Goal: Transaction & Acquisition: Purchase product/service

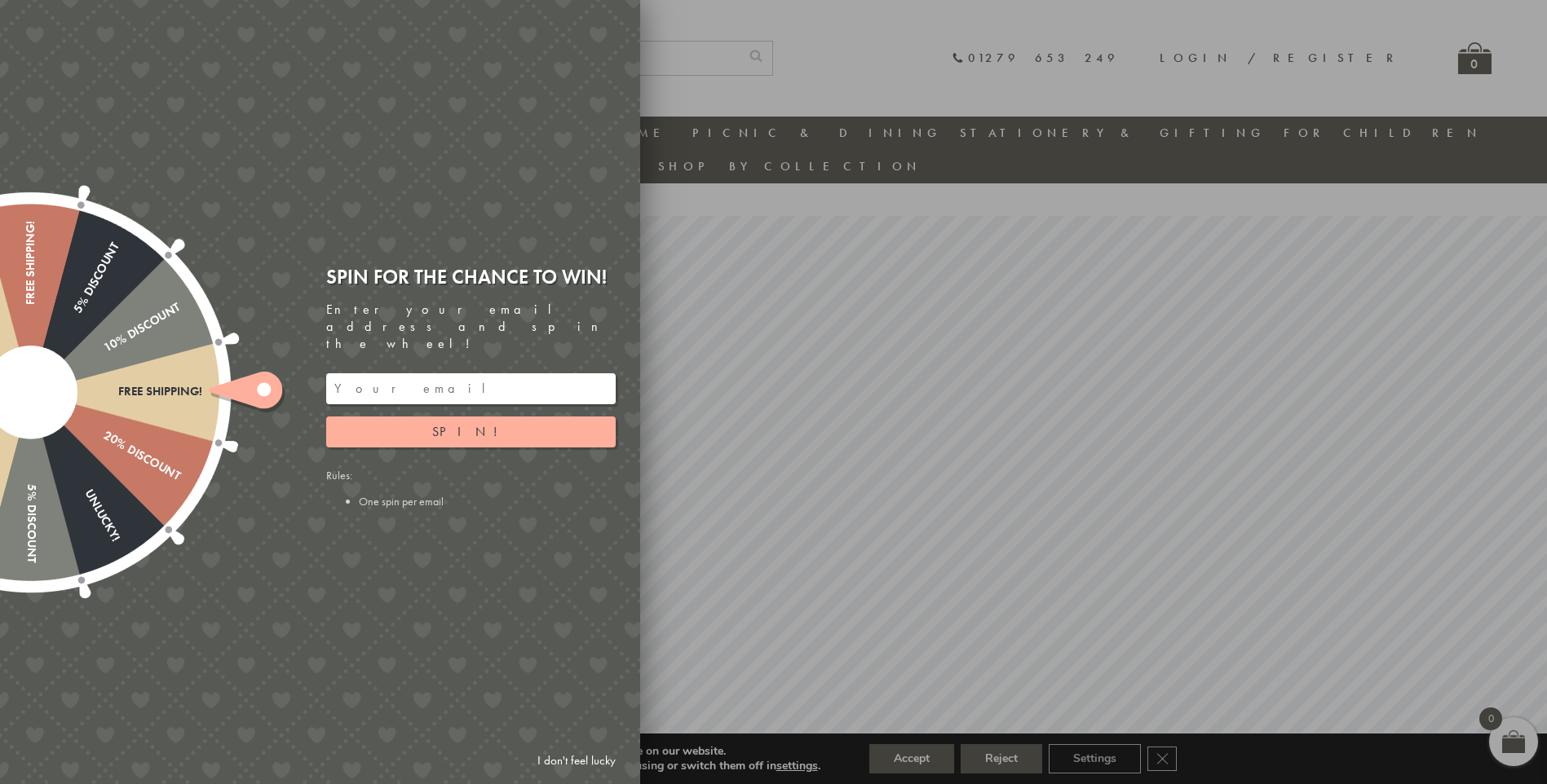
click at [700, 91] on div at bounding box center [774, 392] width 1547 height 784
click at [579, 760] on link "I don't feel lucky" at bounding box center [576, 762] width 94 height 30
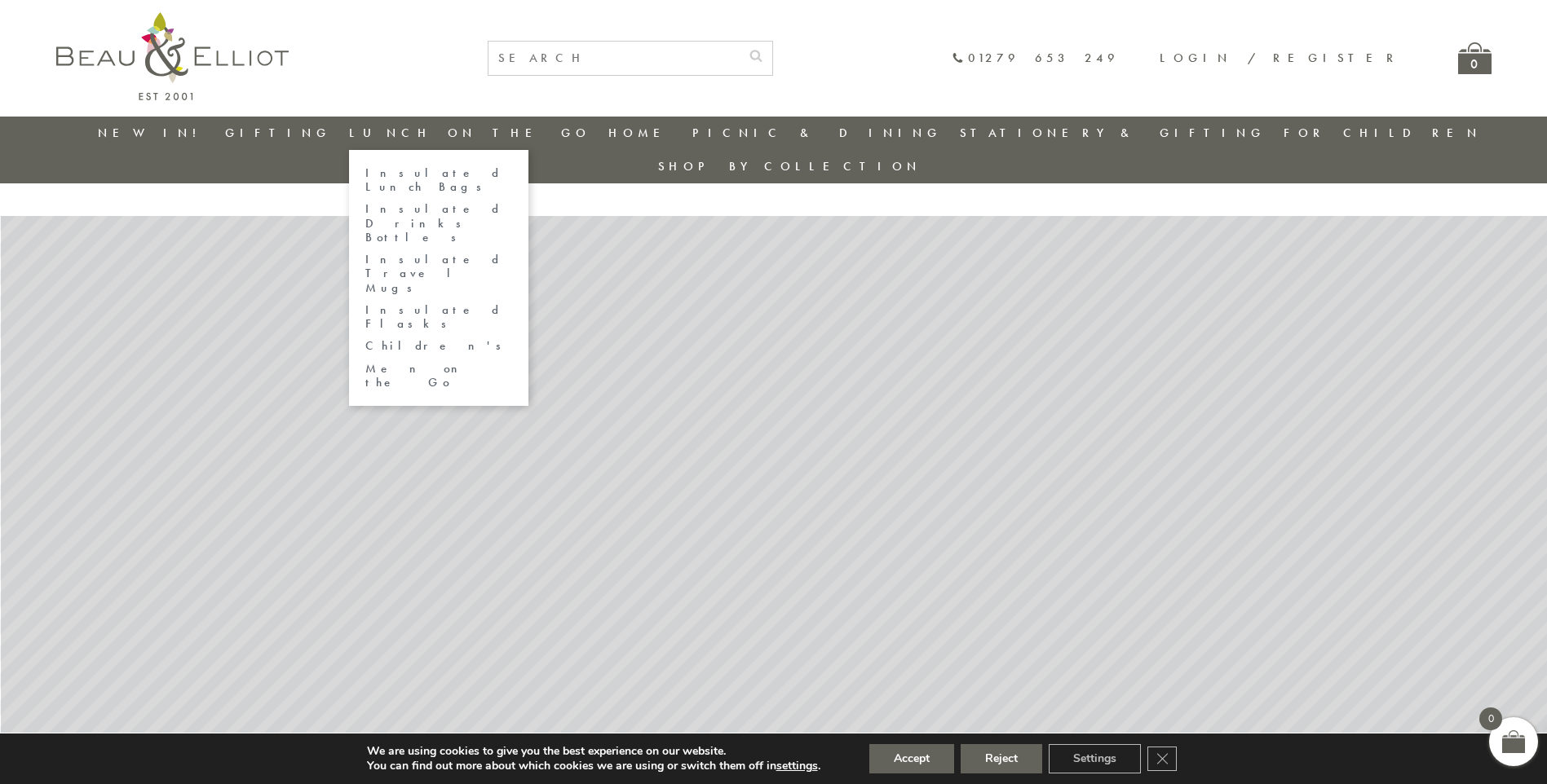
click at [453, 174] on link "Insulated Lunch Bags" at bounding box center [439, 180] width 147 height 29
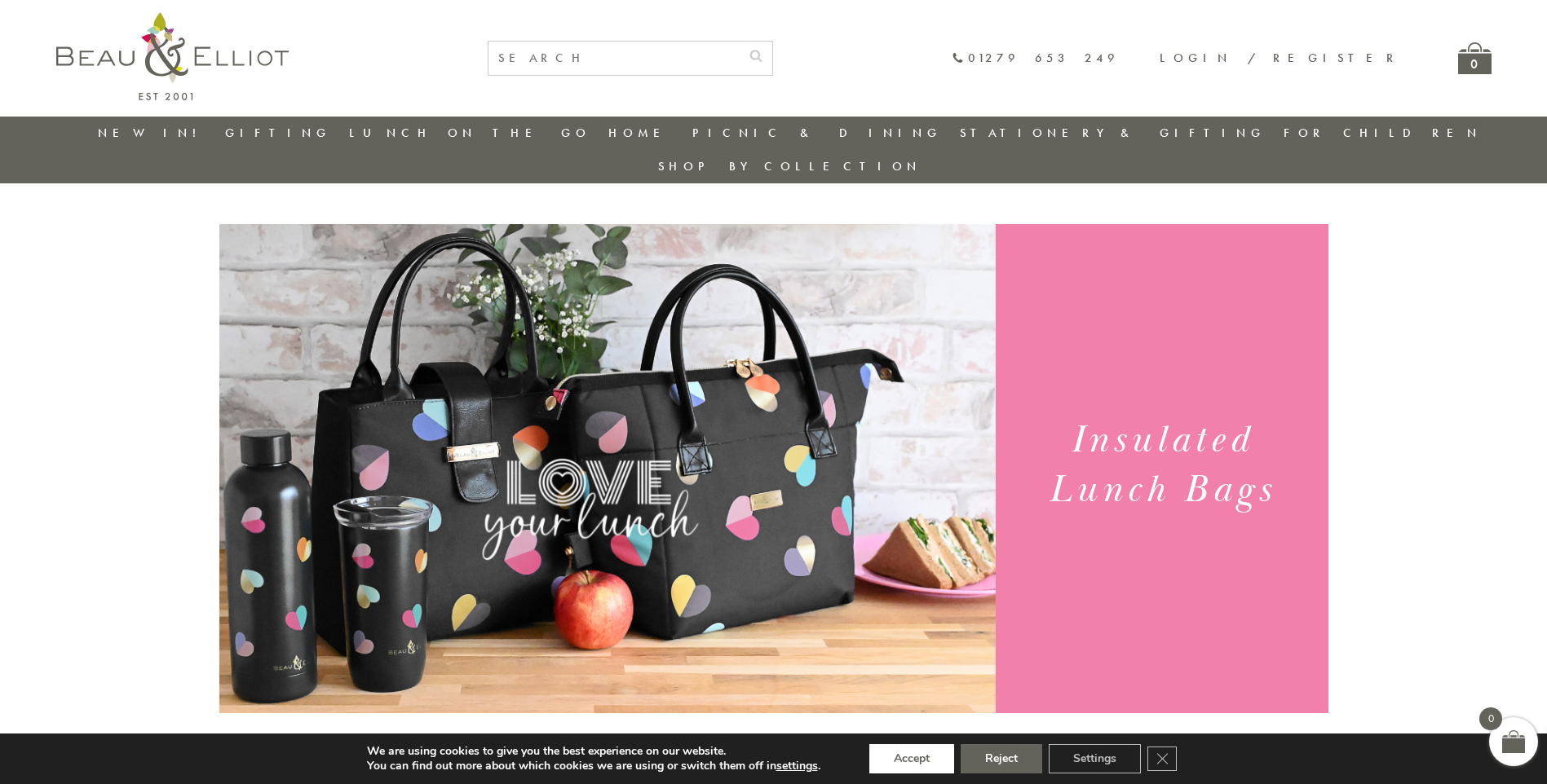
click at [928, 757] on button "Accept" at bounding box center [912, 759] width 85 height 30
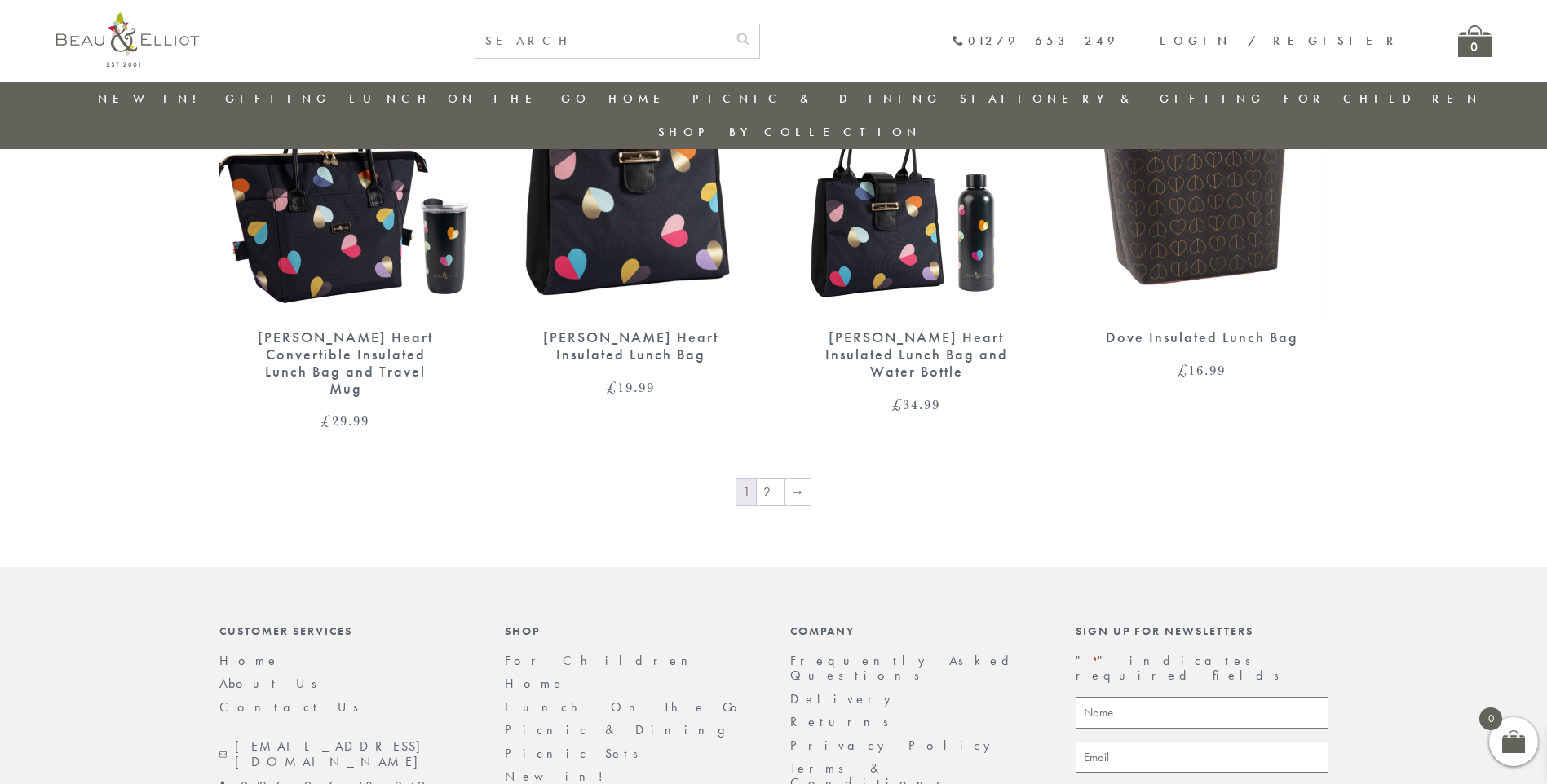
scroll to position [2778, 0]
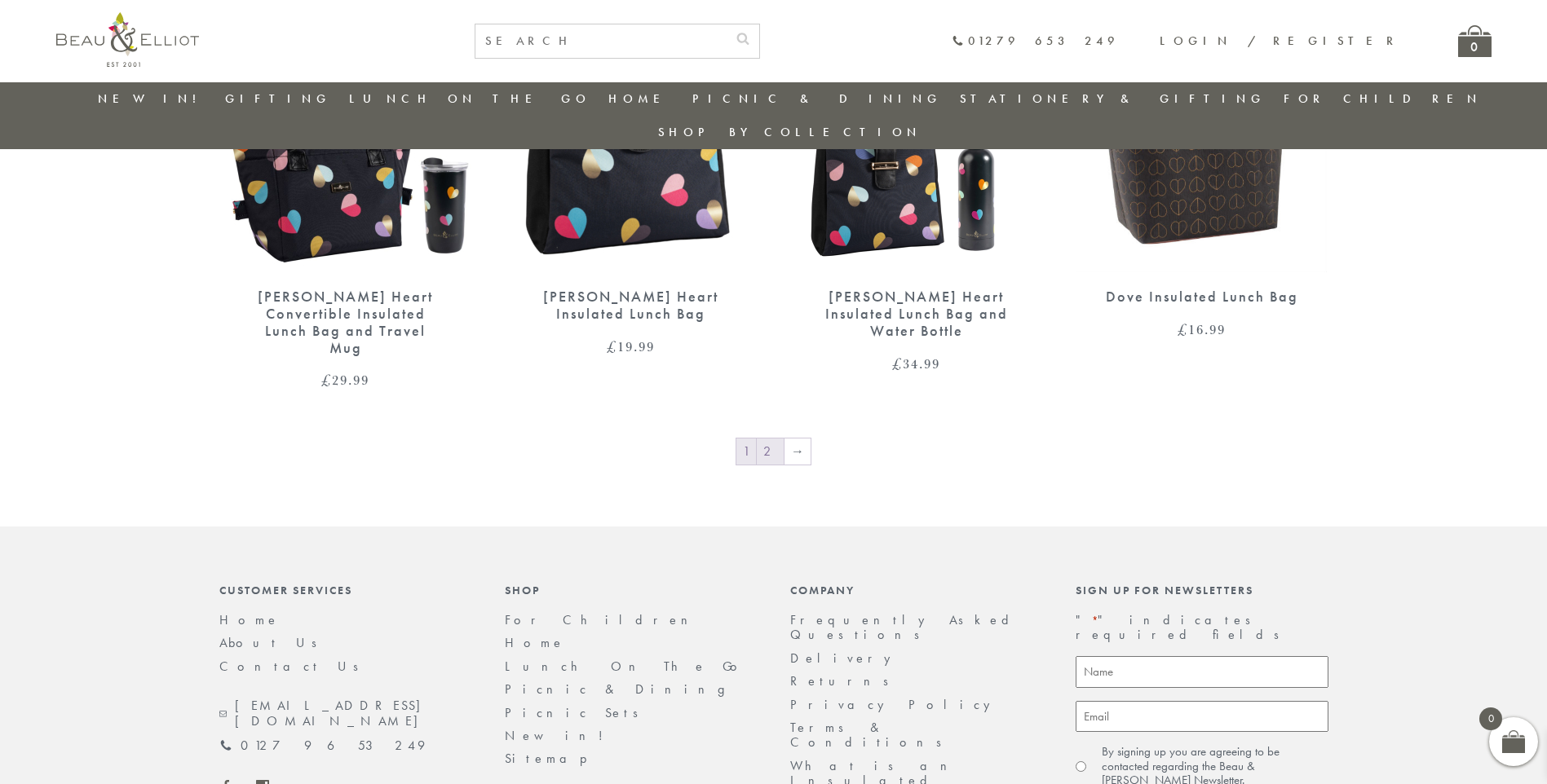
click at [766, 439] on link "2" at bounding box center [770, 451] width 27 height 26
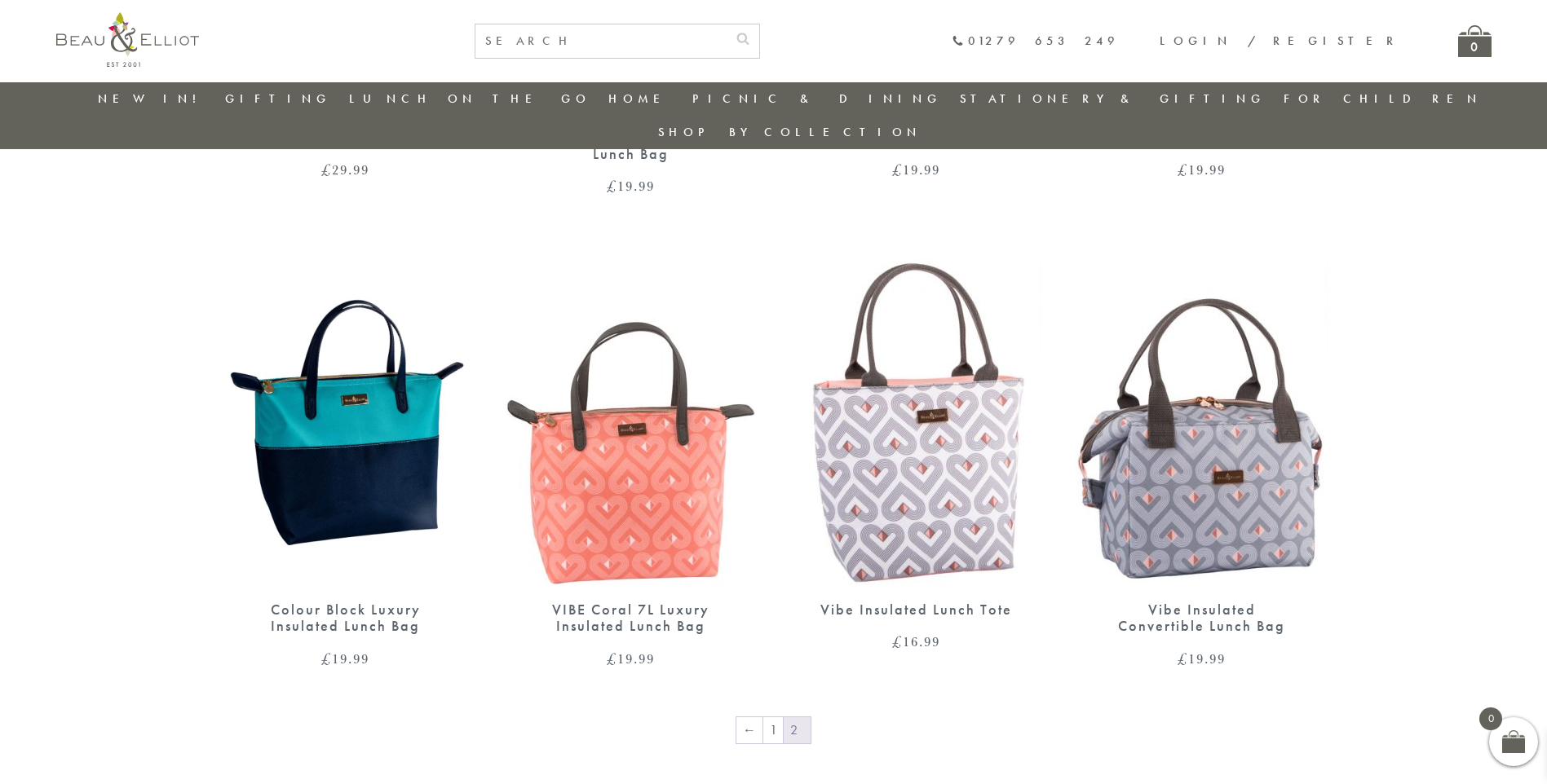
scroll to position [963, 0]
